Goal: Information Seeking & Learning: Find specific fact

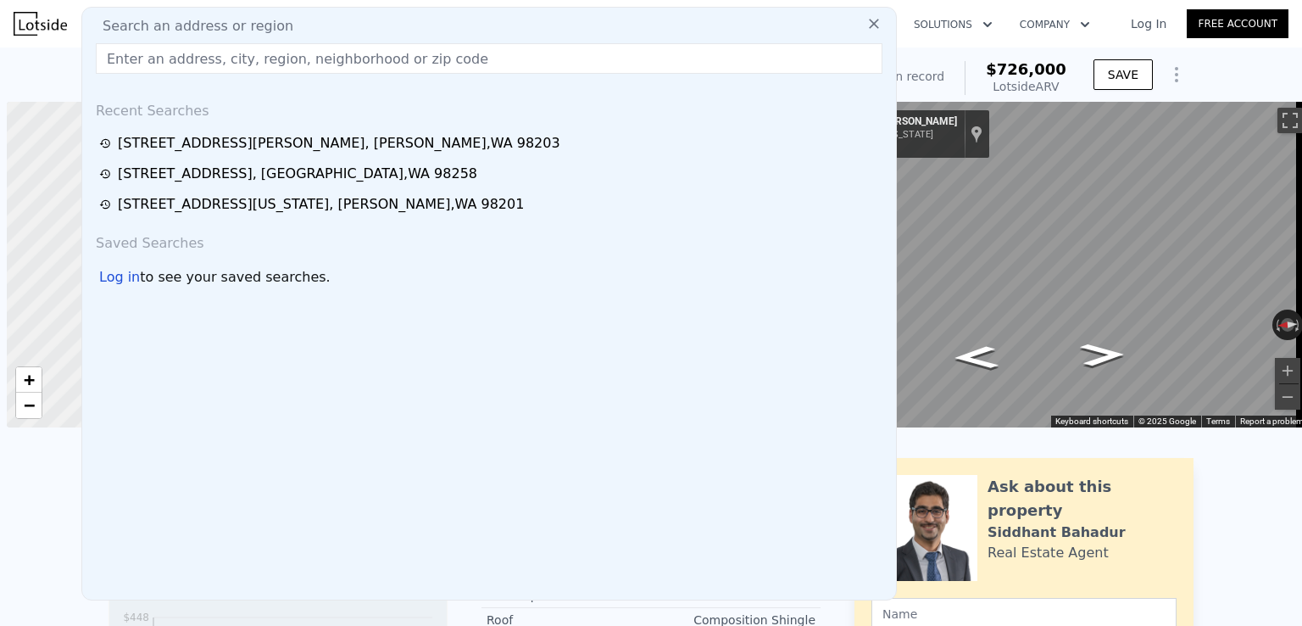
scroll to position [0, 7]
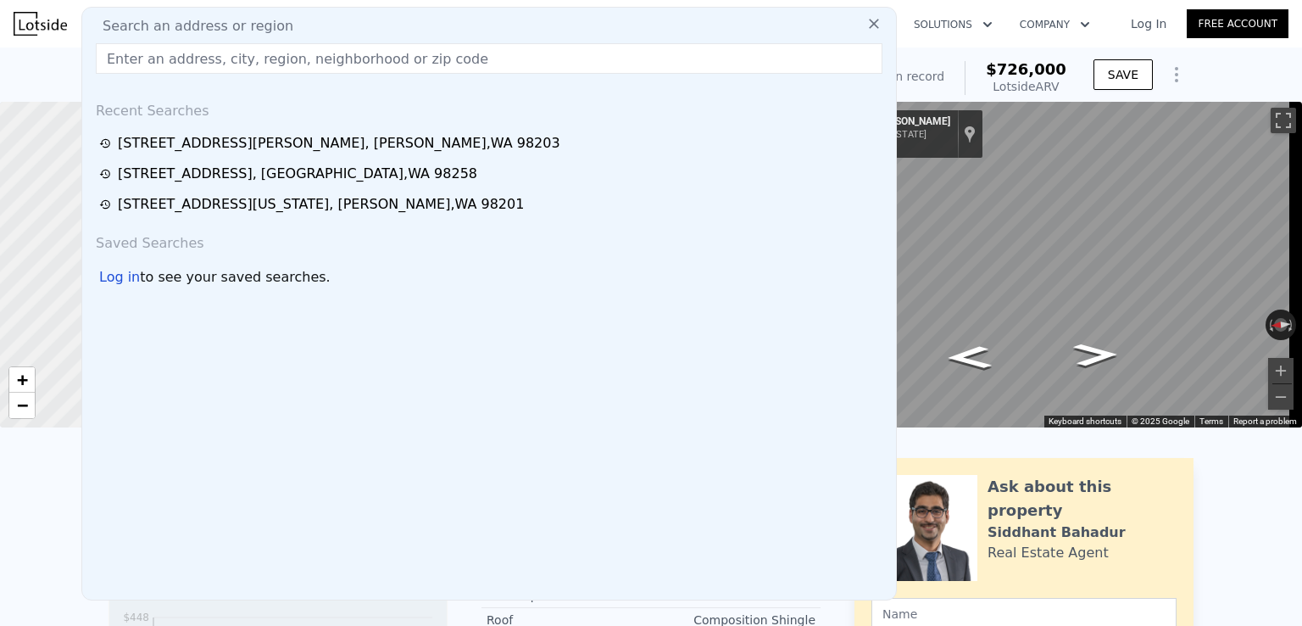
click at [283, 63] on input "text" at bounding box center [489, 58] width 787 height 31
paste input "[STREET_ADDRESS]"
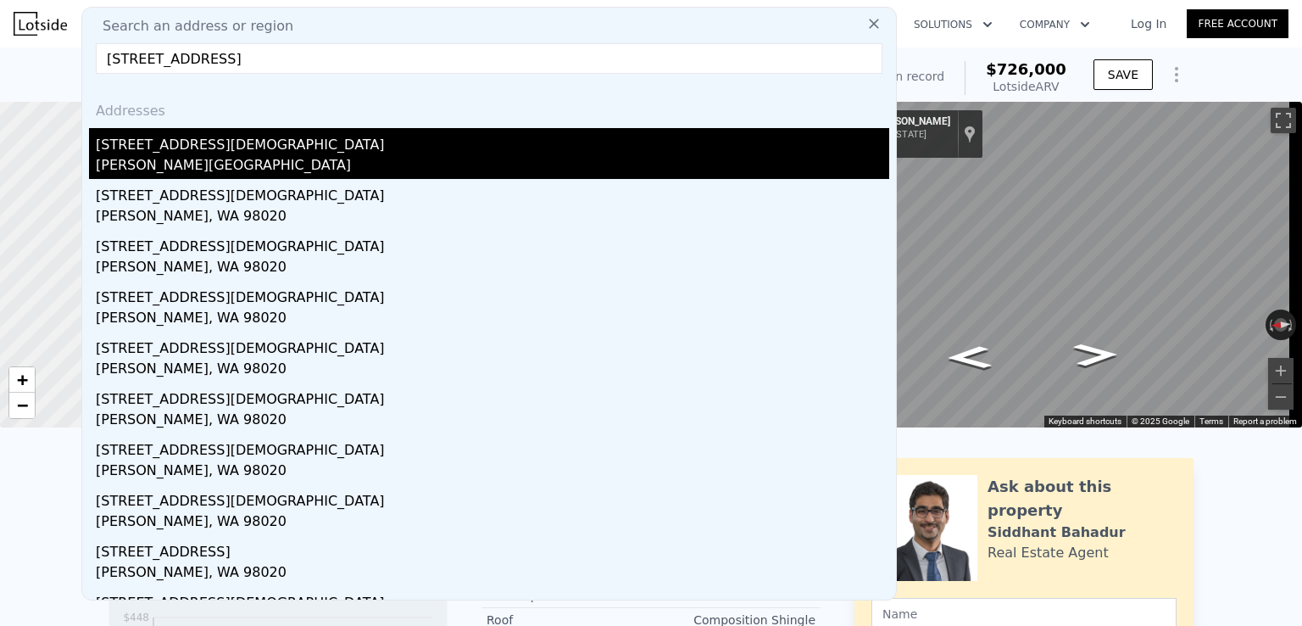
type input "[STREET_ADDRESS]"
click at [204, 153] on div "[STREET_ADDRESS][DEMOGRAPHIC_DATA]" at bounding box center [493, 141] width 794 height 27
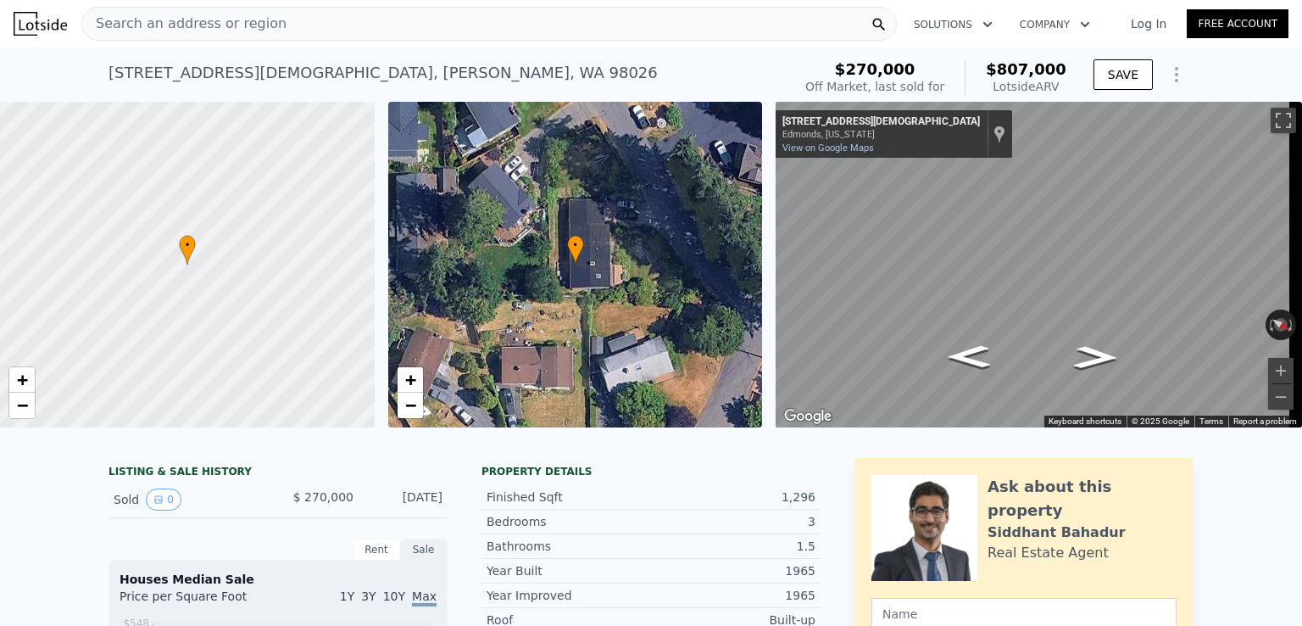
click at [1028, 67] on span "$807,000" at bounding box center [1026, 69] width 81 height 18
copy span "$807,000"
